Goal: Information Seeking & Learning: Learn about a topic

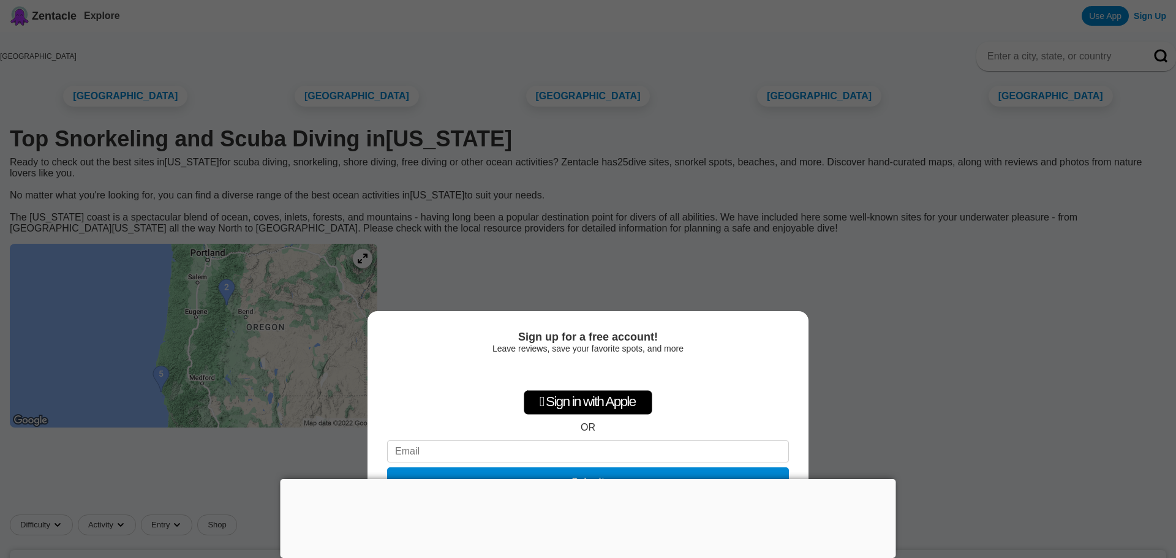
click at [924, 473] on div "Sign up for a free account! Leave reviews, save your favorite spots, and more …" at bounding box center [588, 279] width 1176 height 558
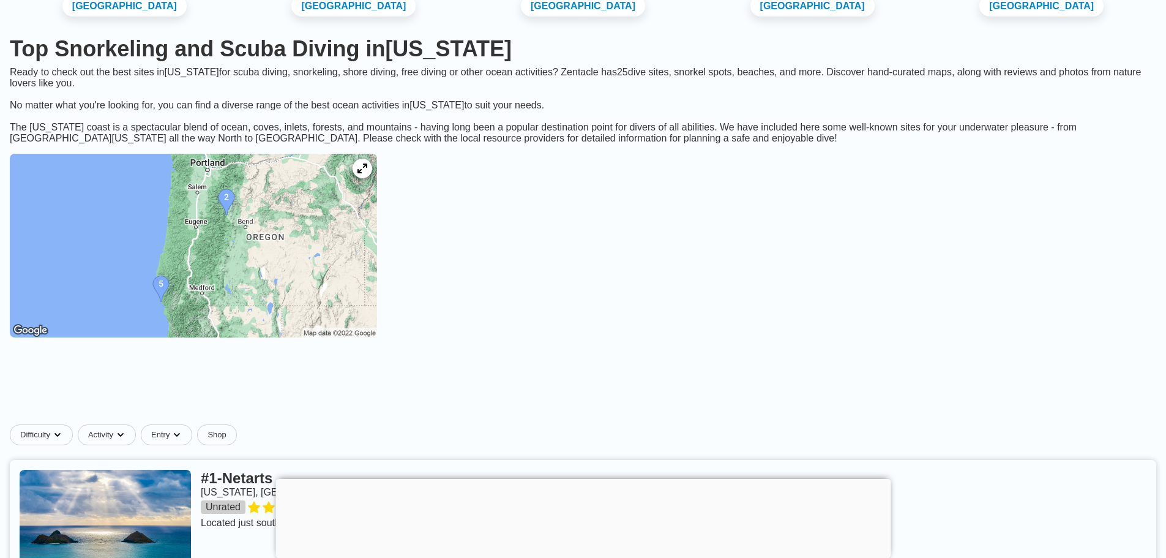
scroll to position [122, 0]
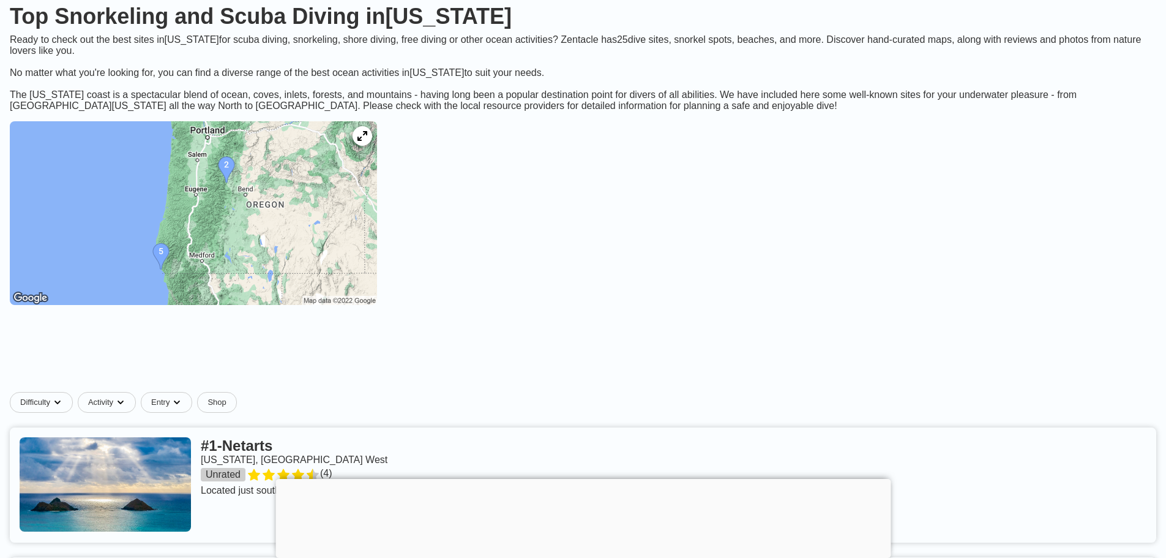
click at [263, 193] on img at bounding box center [193, 213] width 367 height 184
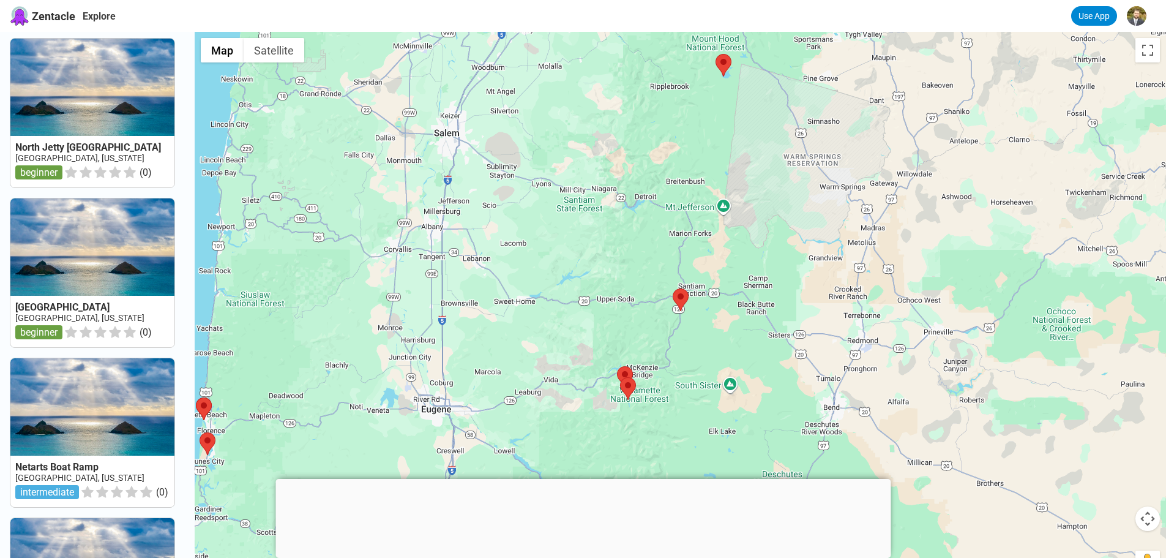
scroll to position [980, 0]
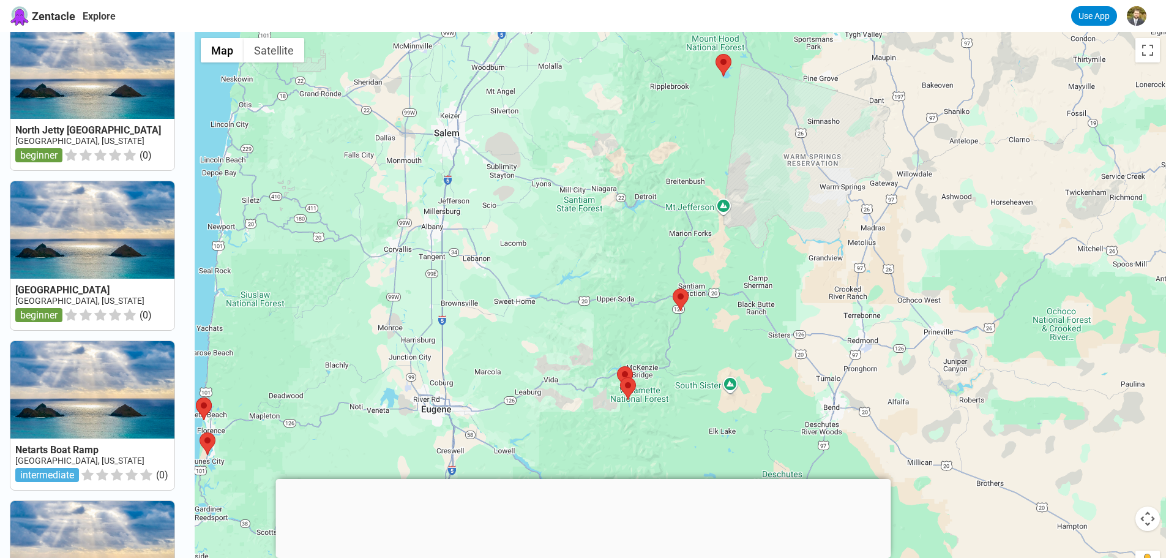
click at [77, 422] on link at bounding box center [92, 415] width 164 height 149
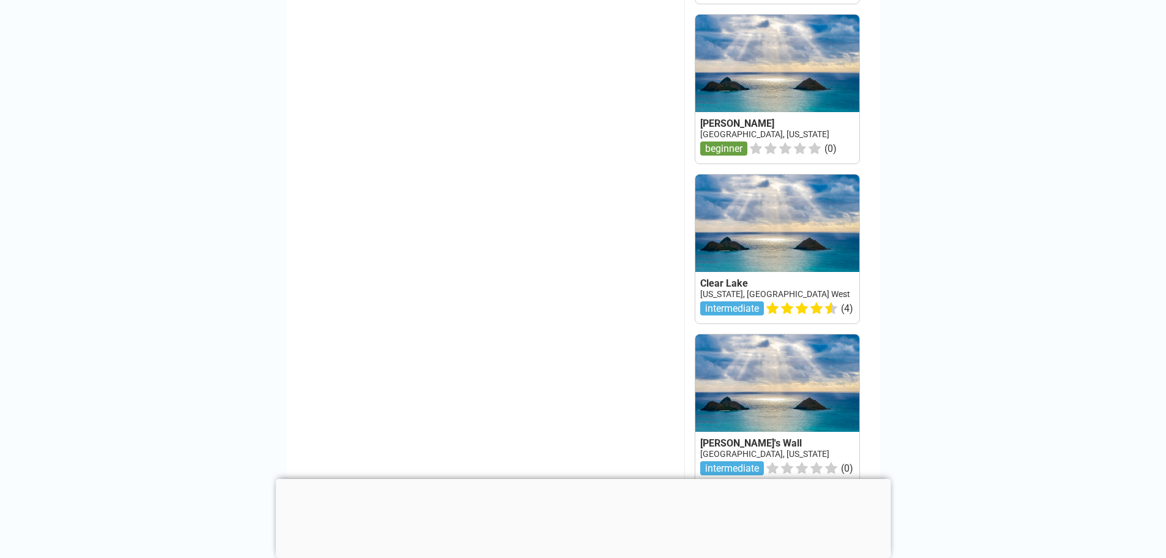
scroll to position [1408, 0]
click at [757, 105] on link at bounding box center [778, 89] width 164 height 149
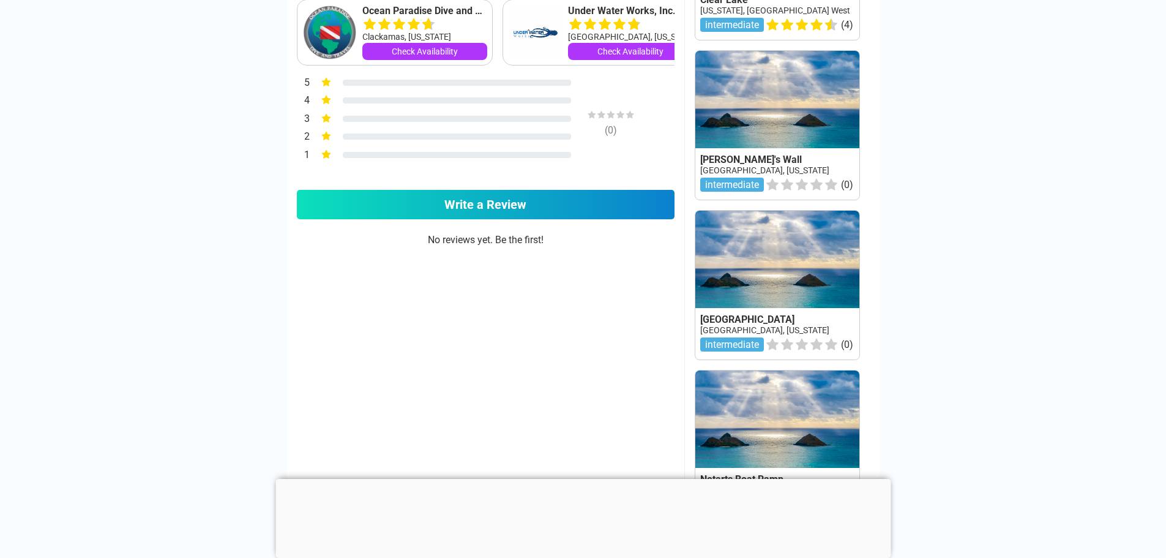
scroll to position [735, 0]
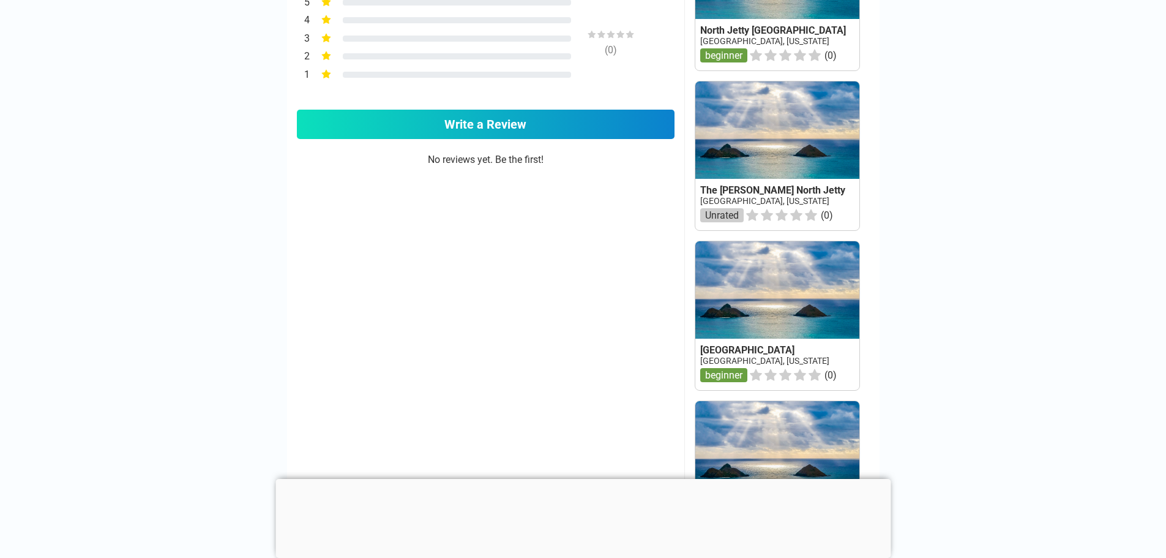
scroll to position [857, 0]
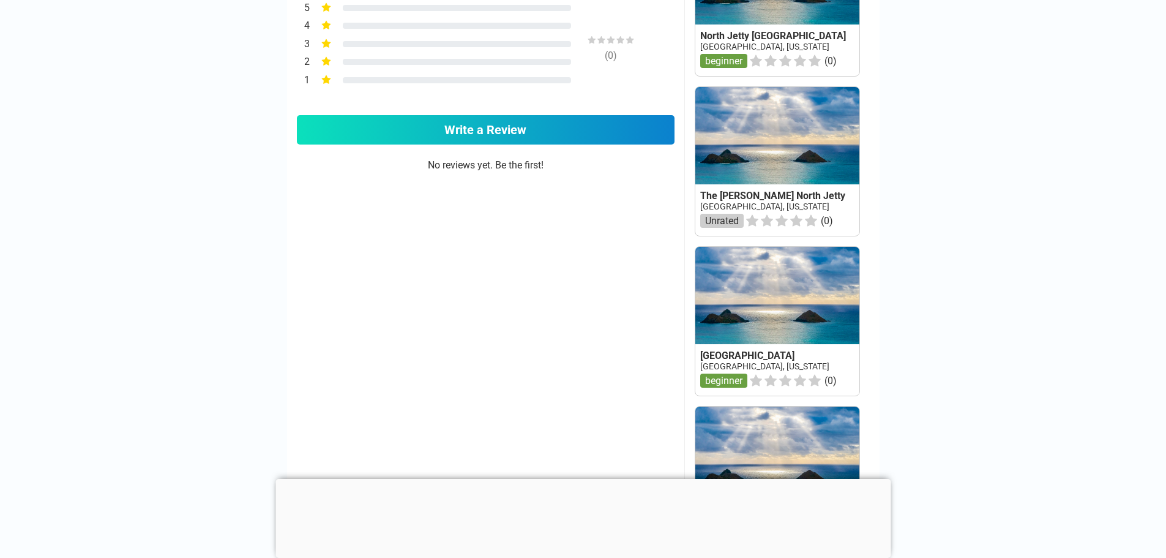
click at [743, 280] on link at bounding box center [778, 321] width 164 height 149
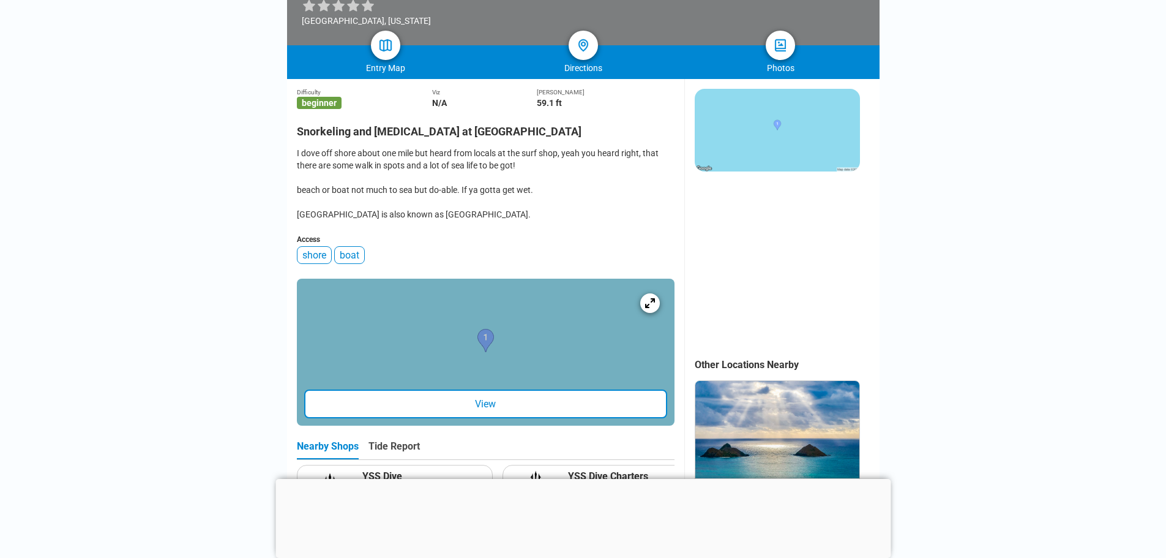
scroll to position [245, 0]
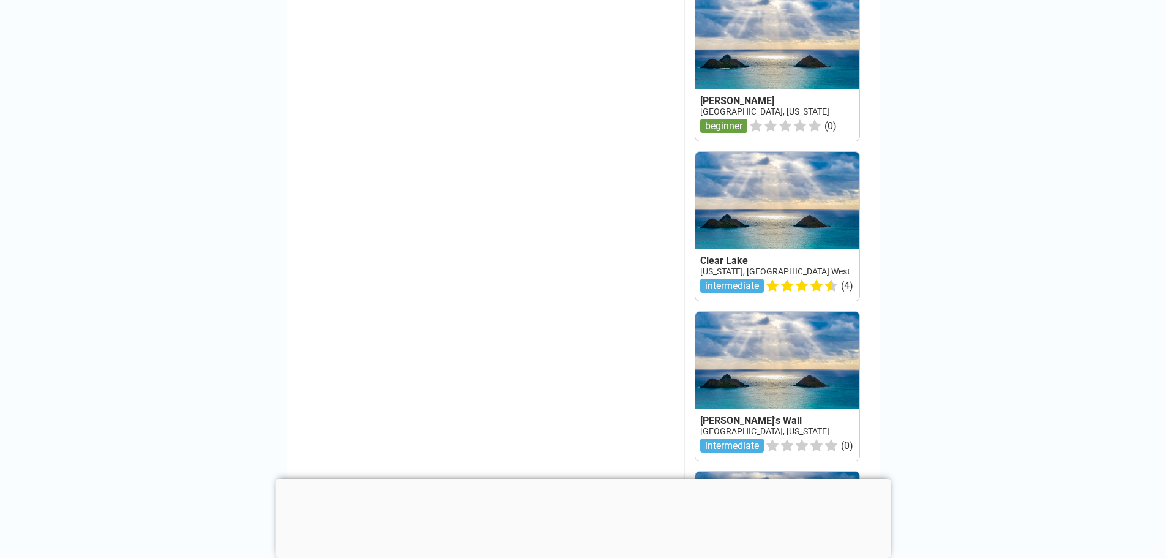
scroll to position [1469, 0]
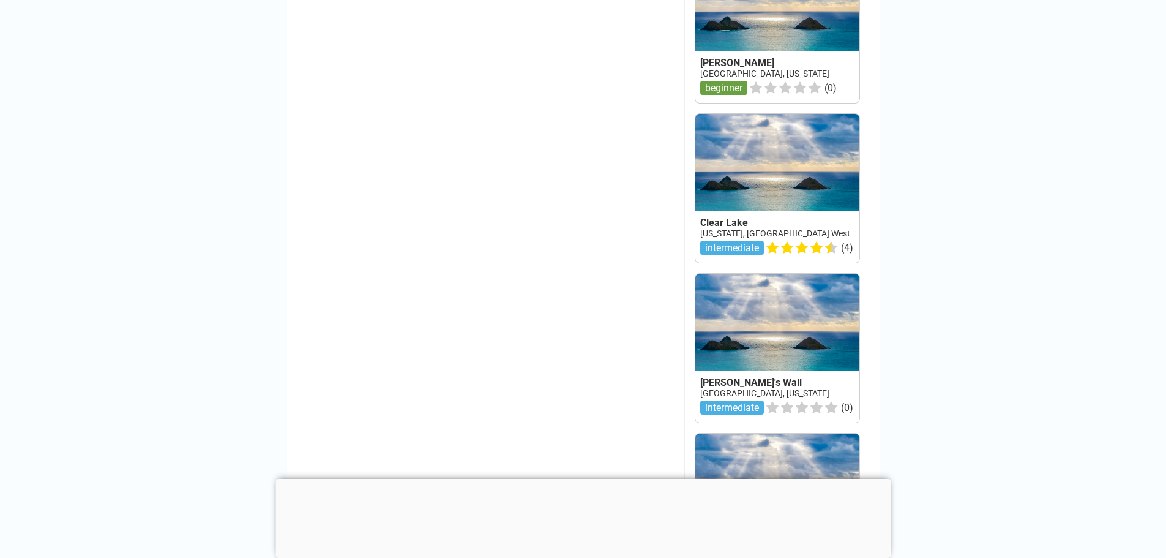
click at [744, 157] on link at bounding box center [778, 188] width 164 height 149
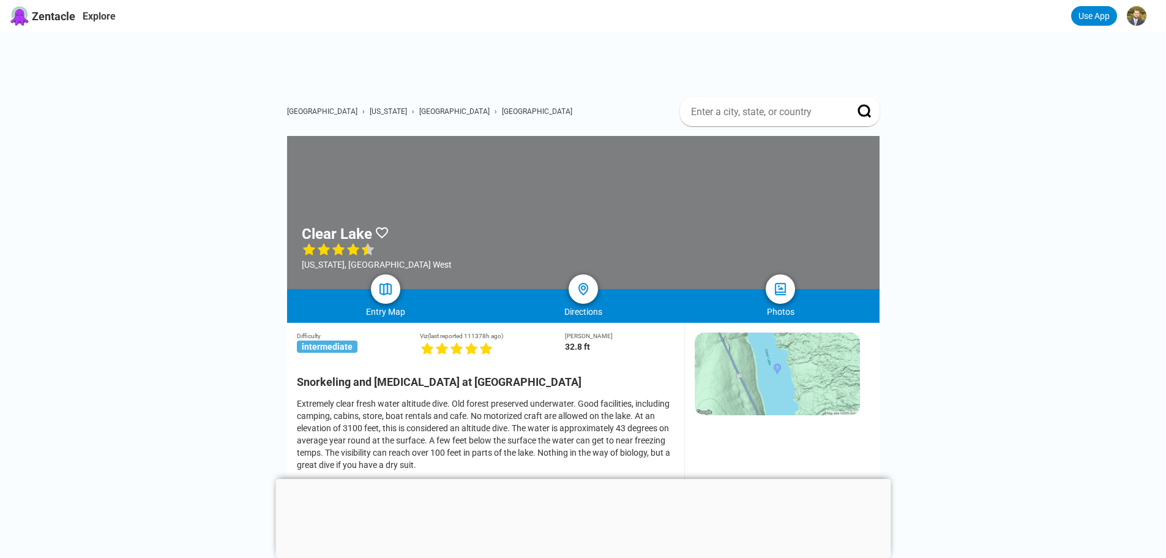
scroll to position [306, 0]
